Goal: Complete application form

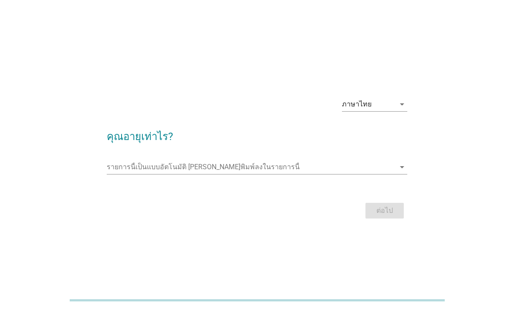
click at [312, 174] on input "รายการนี้เป็นแบบอัตโนมัติ คุณสามารถพิมพ์ลงในรายการนี้" at bounding box center [251, 167] width 289 height 14
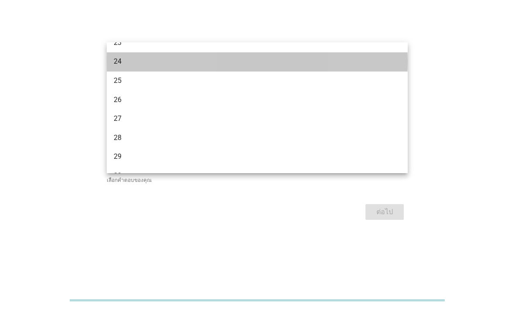
scroll to position [111, 0]
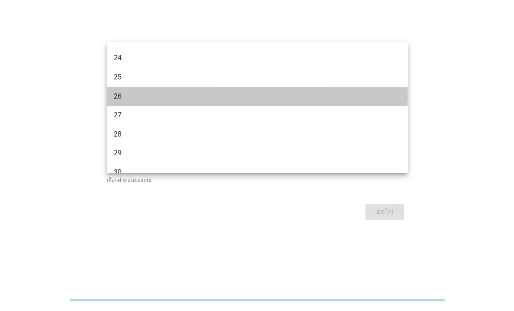
click at [162, 96] on div "26" at bounding box center [245, 96] width 263 height 10
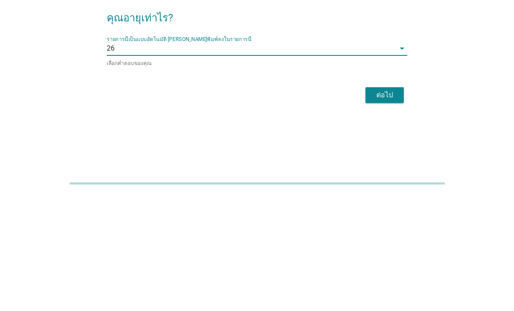
click at [395, 158] on input "รายการนี้เป็นแบบอัตโนมัติ คุณสามารถพิมพ์ลงในรายการนี้" at bounding box center [255, 165] width 281 height 14
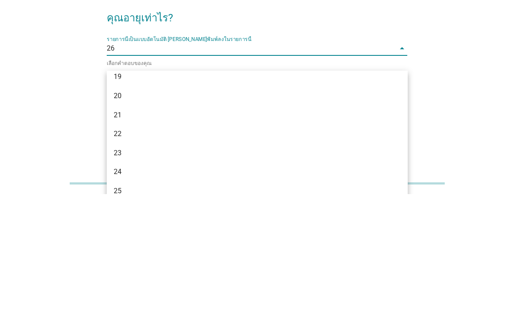
scroll to position [10, 0]
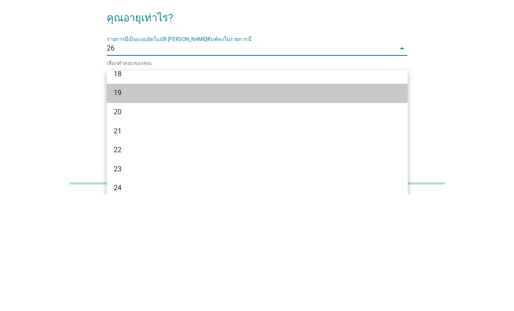
click at [179, 204] on div "19" at bounding box center [245, 209] width 263 height 10
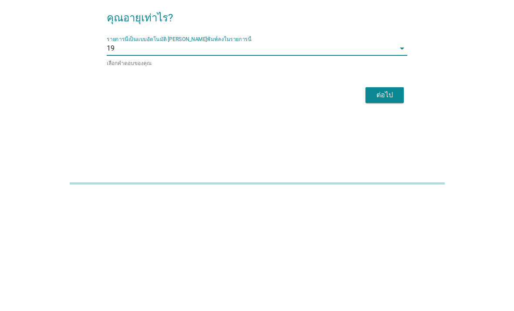
click at [383, 207] on div "ต่อไป" at bounding box center [385, 212] width 24 height 10
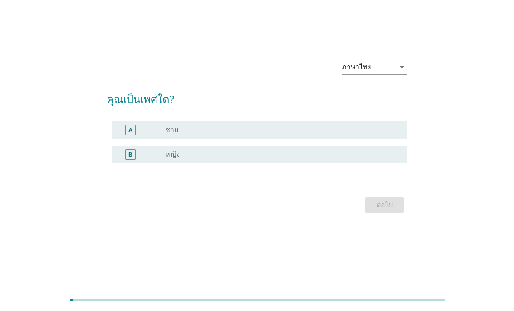
scroll to position [0, 0]
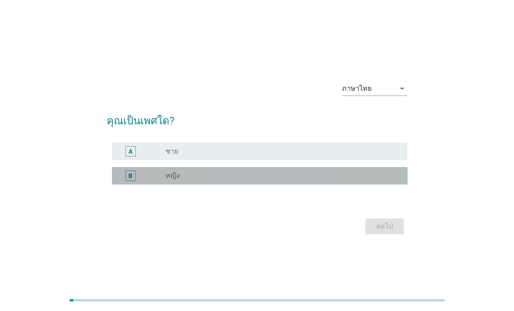
click at [291, 180] on div "radio_button_unchecked หญิง" at bounding box center [280, 175] width 228 height 9
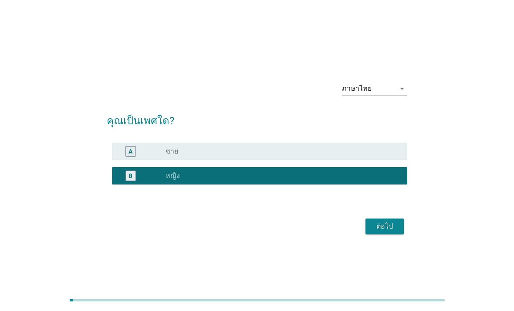
click at [384, 231] on div "ต่อไป" at bounding box center [385, 226] width 24 height 10
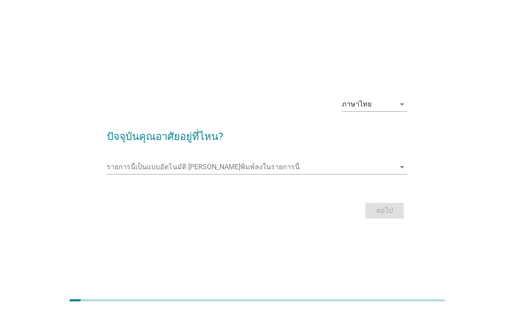
click at [301, 174] on input "รายการนี้เป็นแบบอัตโนมัติ คุณสามารถพิมพ์ลงในรายการนี้" at bounding box center [251, 167] width 289 height 14
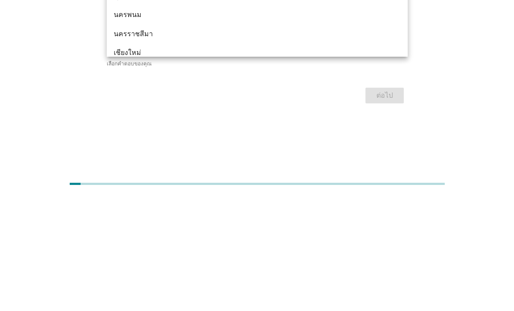
type input "มห"
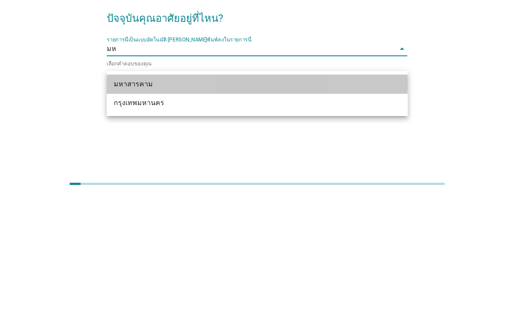
click at [167, 195] on div "มหาสารคาม" at bounding box center [245, 200] width 263 height 10
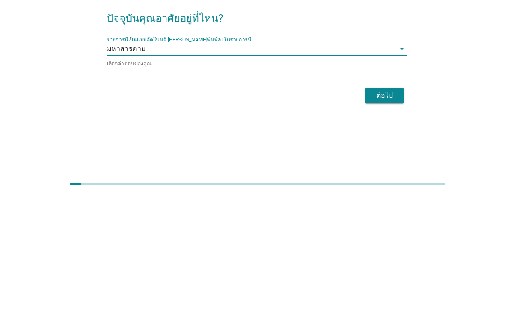
click at [388, 207] on div "ต่อไป" at bounding box center [385, 212] width 24 height 10
